Goal: Information Seeking & Learning: Check status

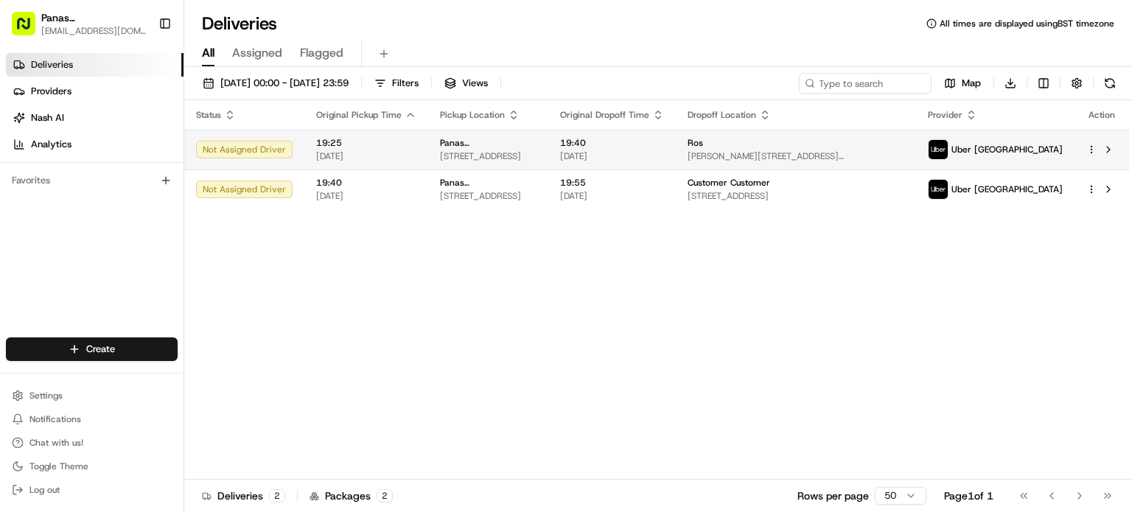
click at [837, 150] on span "[PERSON_NAME][STREET_ADDRESS][PERSON_NAME]" at bounding box center [795, 156] width 217 height 12
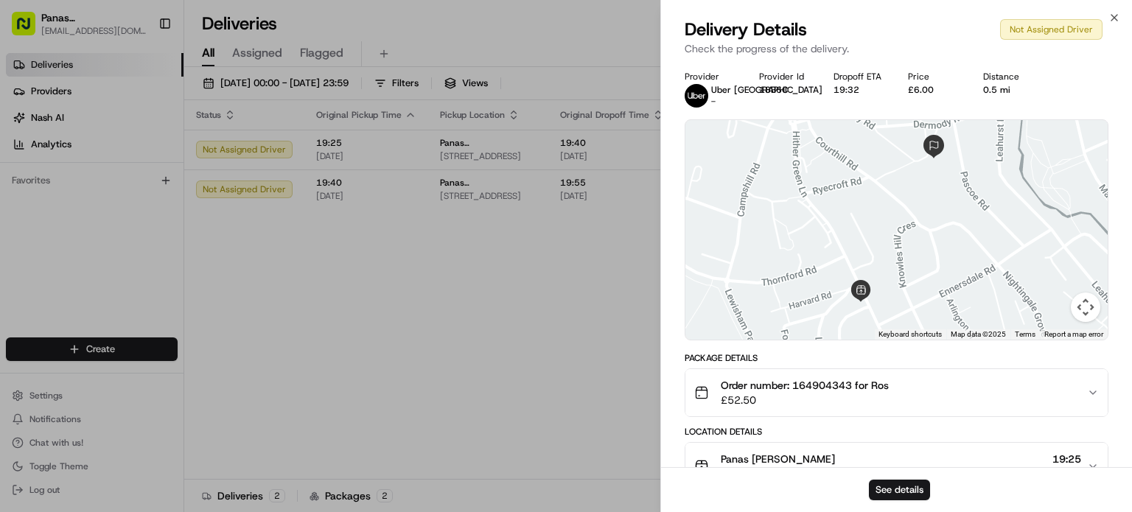
scroll to position [192, 0]
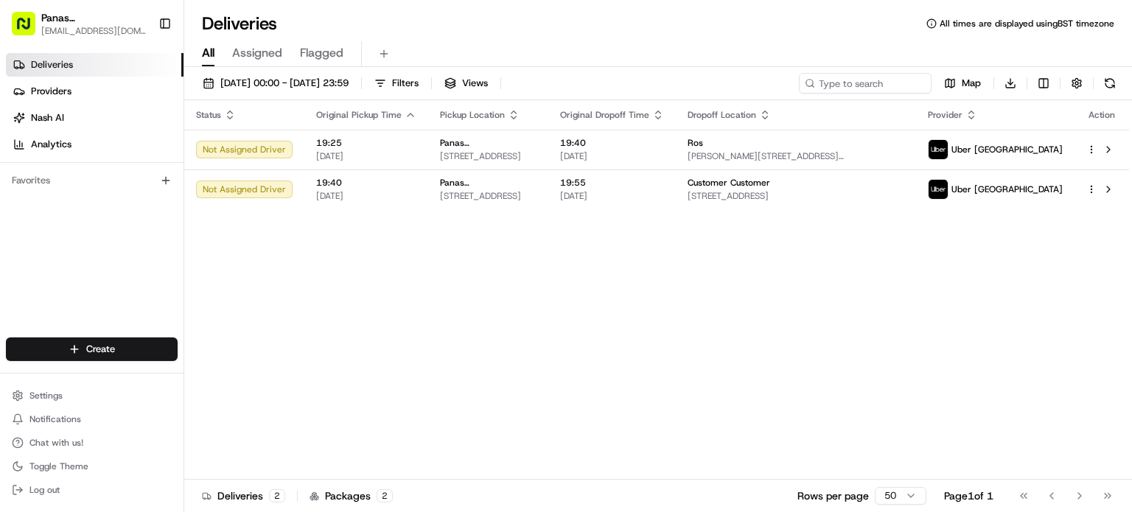
click at [97, 63] on link "Deliveries" at bounding box center [95, 65] width 178 height 24
click at [303, 81] on span "[DATE] 00:00 - [DATE] 23:59" at bounding box center [284, 83] width 128 height 13
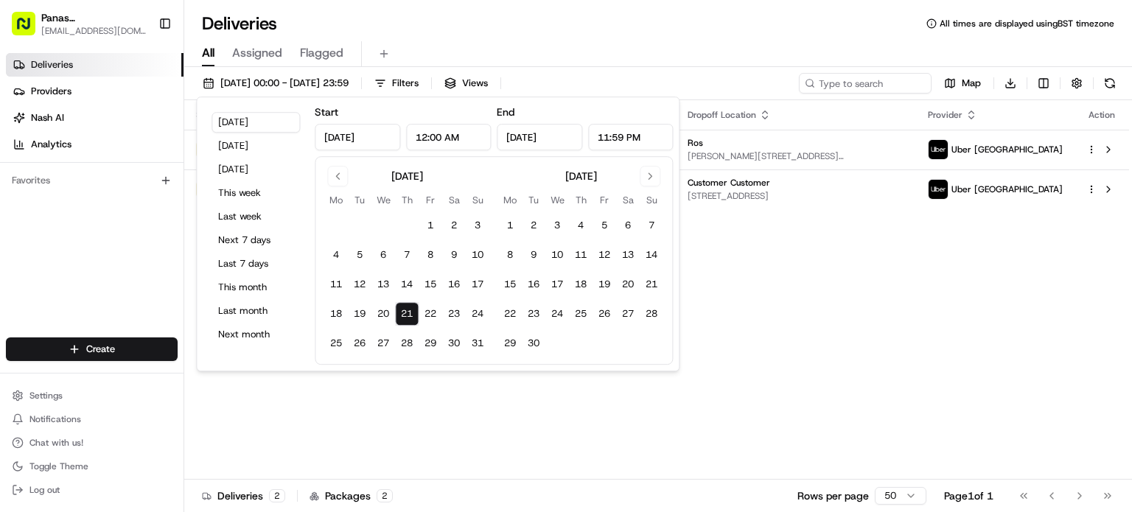
click at [411, 315] on button "21" at bounding box center [407, 314] width 24 height 24
click at [604, 427] on div "Status Original Pickup Time Pickup Location Original Dropoff Time Dropoff Locat…" at bounding box center [656, 289] width 945 height 379
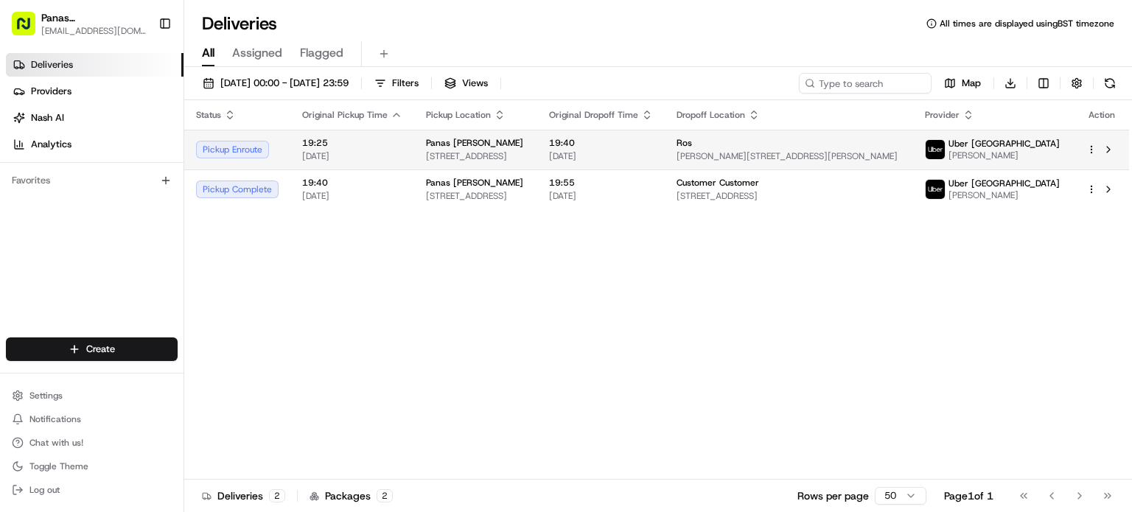
click at [455, 166] on td "Panas Gurkha Lewisham 134 Hither Green Ln, London SE13 6QA, UK" at bounding box center [475, 150] width 123 height 40
